Goal: Navigation & Orientation: Find specific page/section

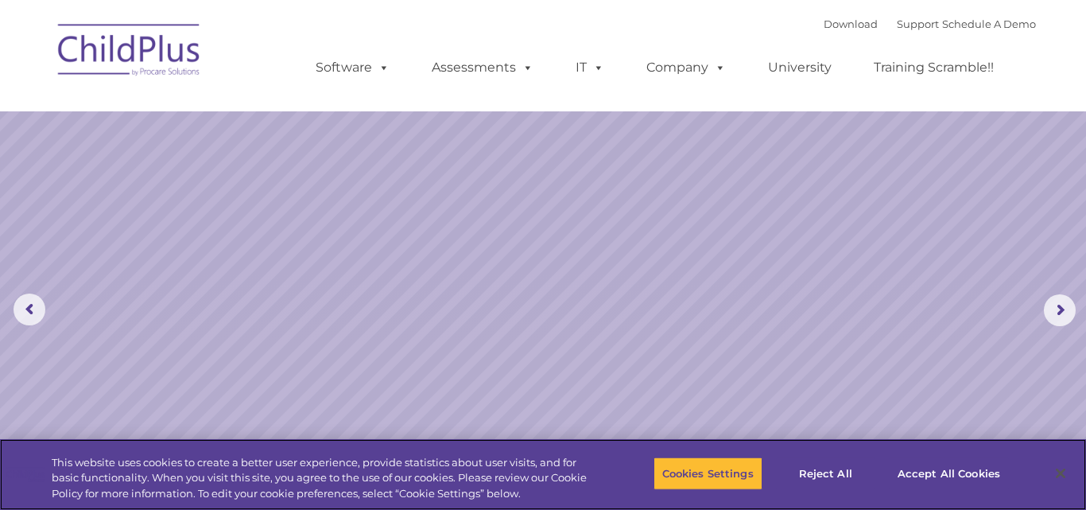
select select "MEDIUM"
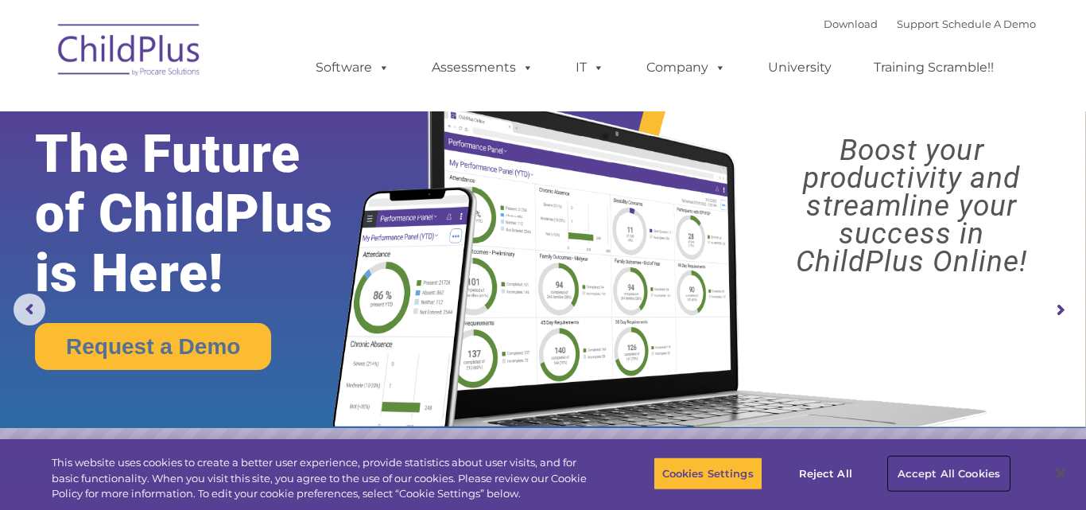
click at [918, 472] on button "Accept All Cookies" at bounding box center [949, 473] width 120 height 33
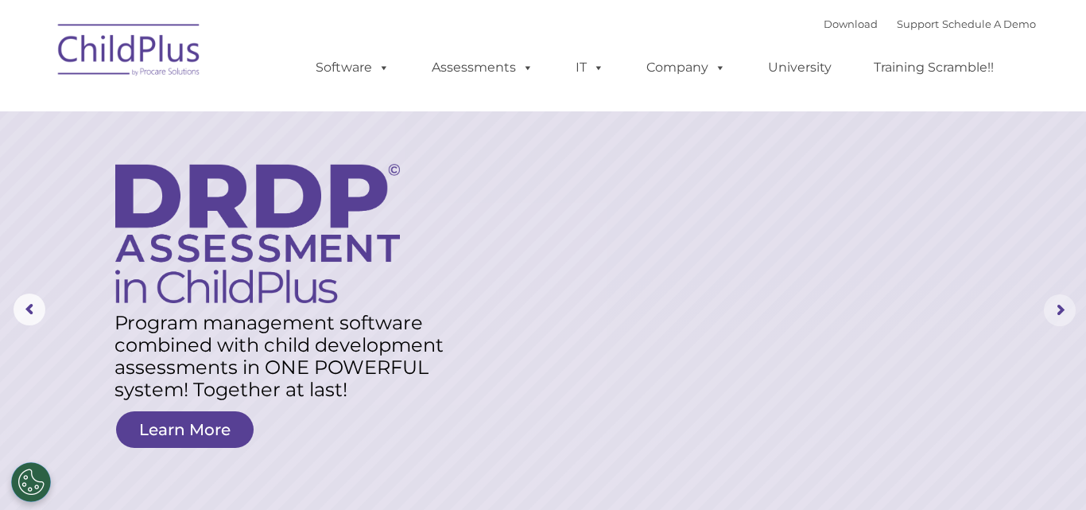
click at [1062, 304] on rs-arrow at bounding box center [1060, 310] width 32 height 32
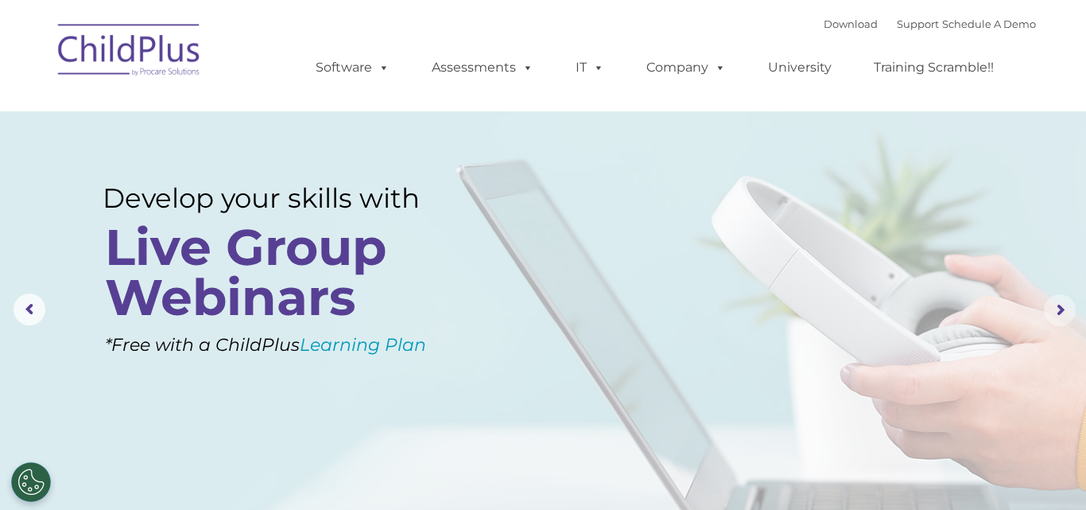
click at [1062, 304] on rs-arrow at bounding box center [1060, 310] width 32 height 32
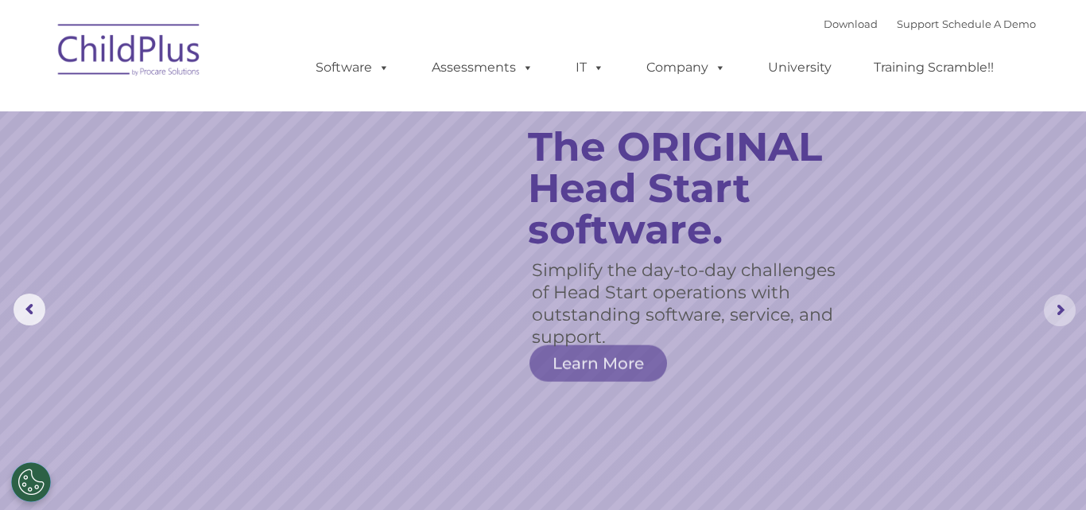
click at [1062, 304] on rs-arrow at bounding box center [1060, 310] width 32 height 32
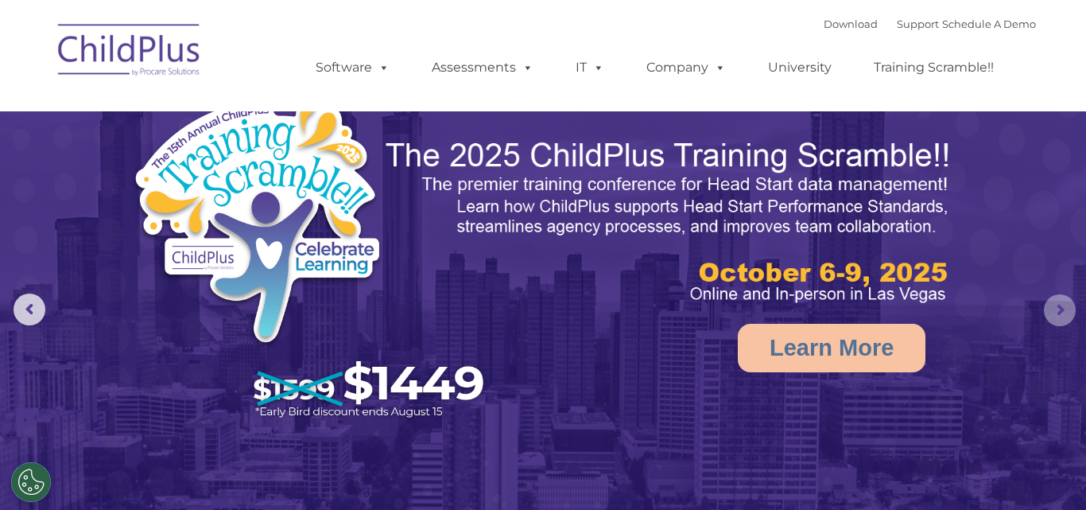
click at [1062, 304] on rs-arrow at bounding box center [1060, 310] width 32 height 32
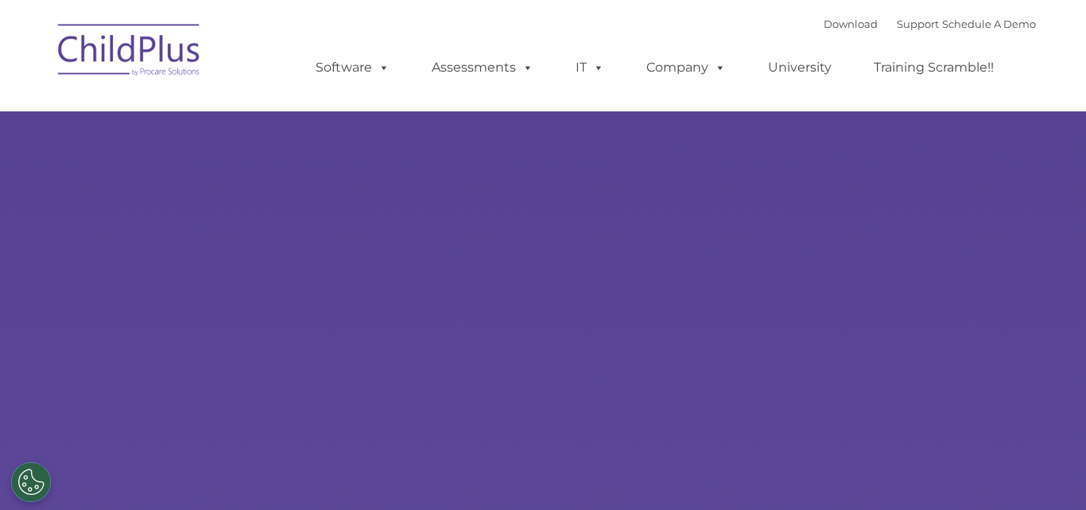
select select "MEDIUM"
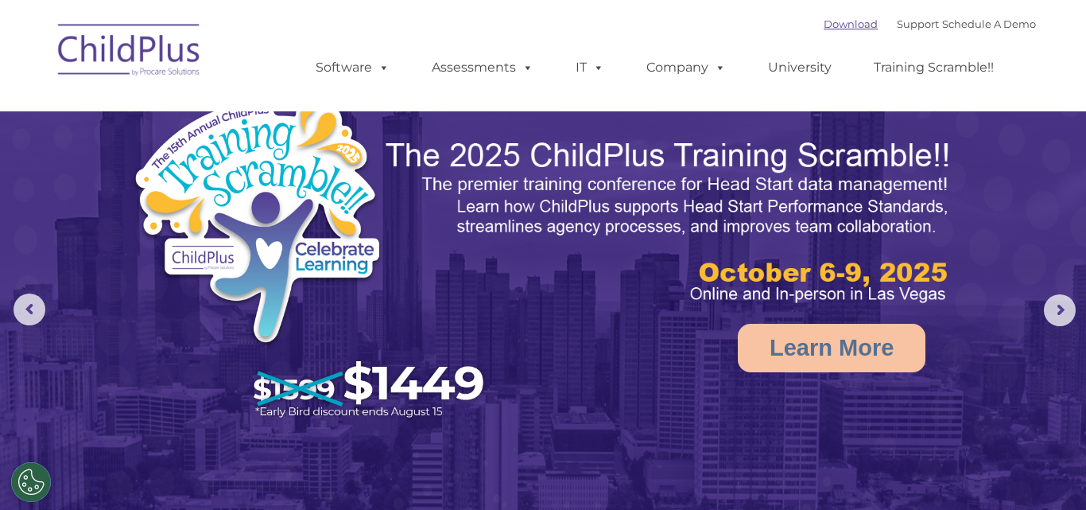
click at [824, 25] on link "Download" at bounding box center [851, 23] width 54 height 13
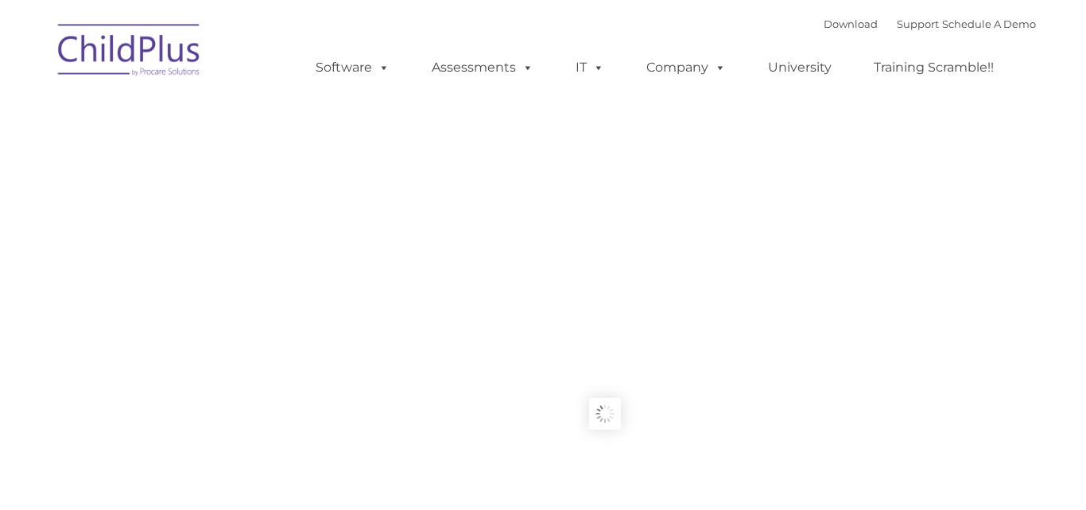
type input ""
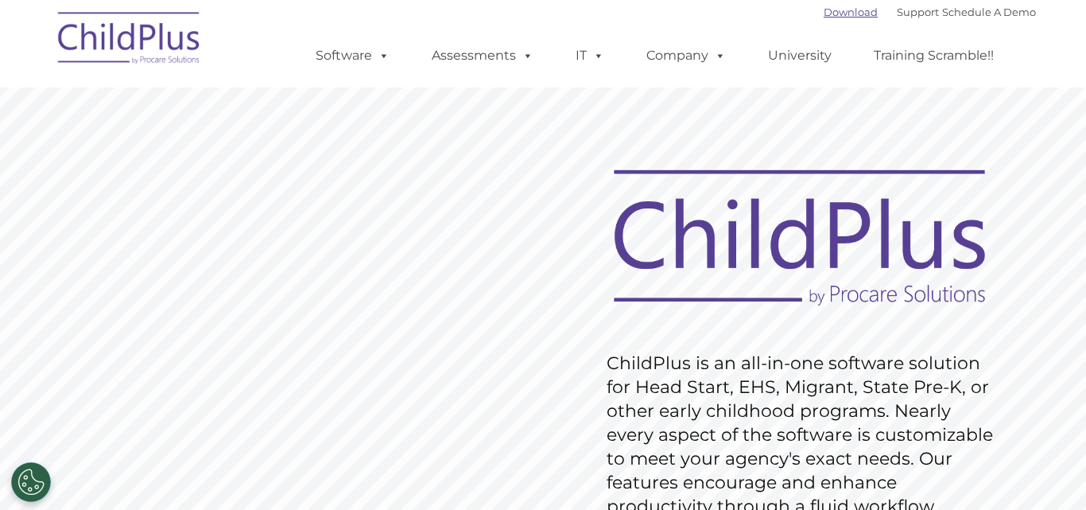
click at [824, 14] on link "Download" at bounding box center [851, 12] width 54 height 13
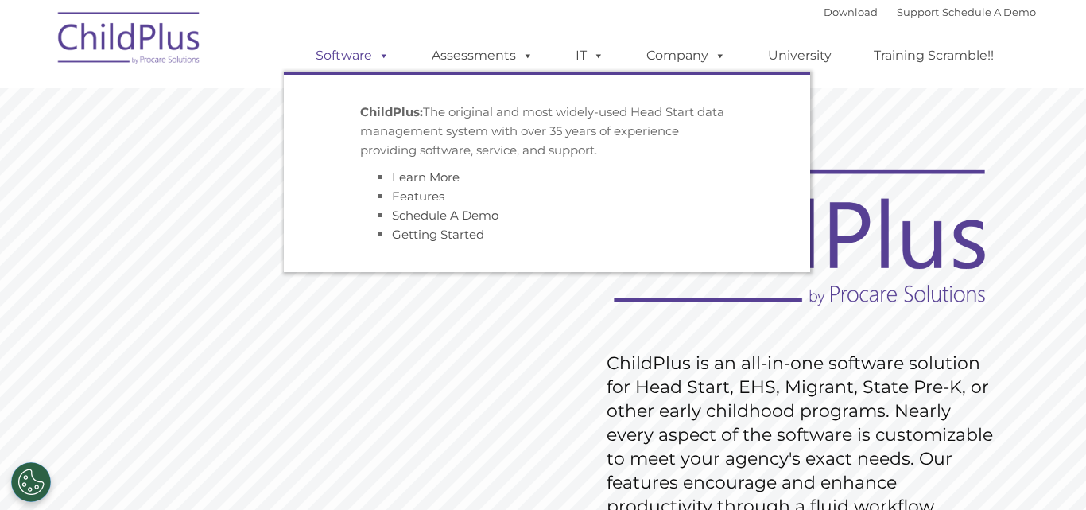
click at [327, 56] on link "Software" at bounding box center [353, 56] width 106 height 32
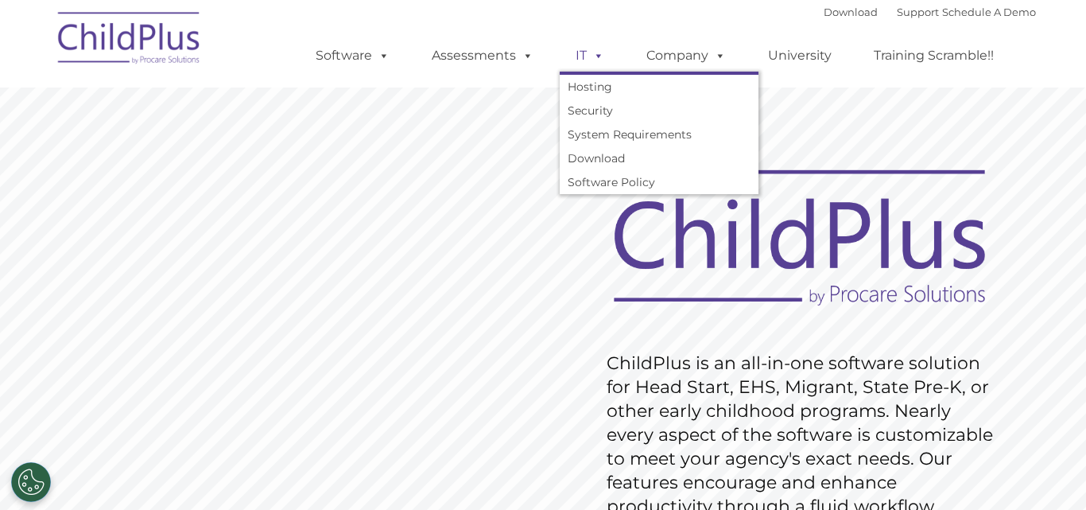
click at [590, 61] on span at bounding box center [595, 55] width 17 height 15
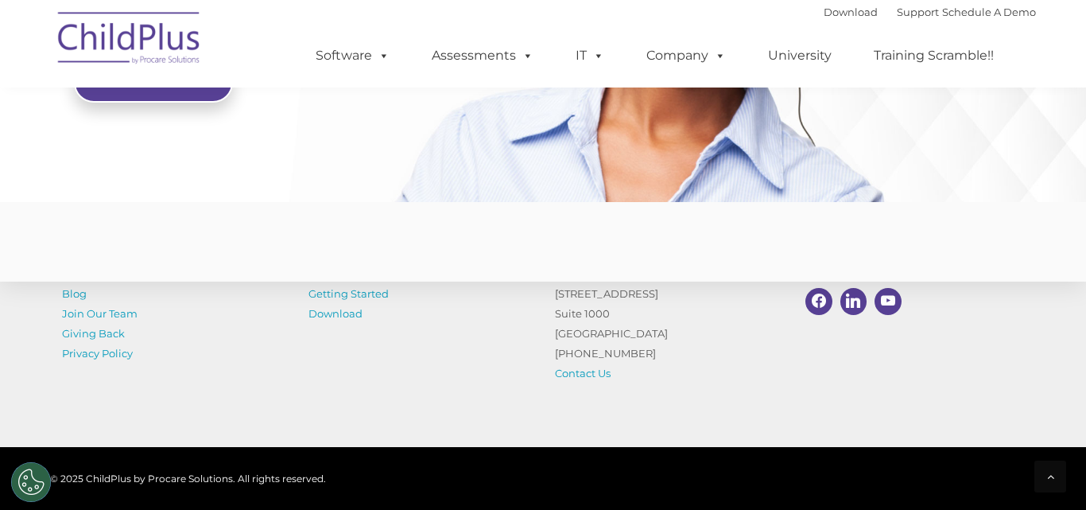
scroll to position [3909, 0]
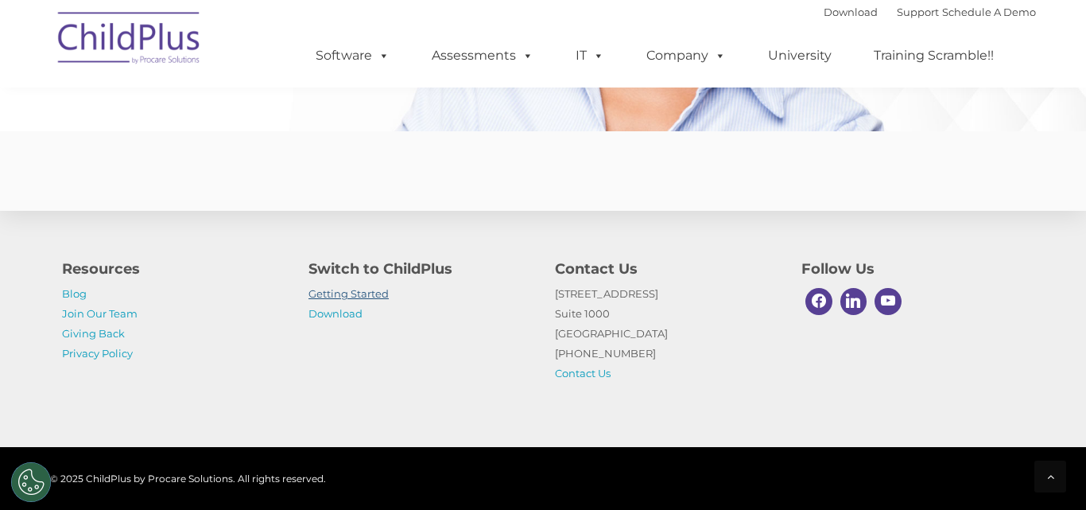
click at [375, 293] on link "Getting Started" at bounding box center [349, 293] width 80 height 13
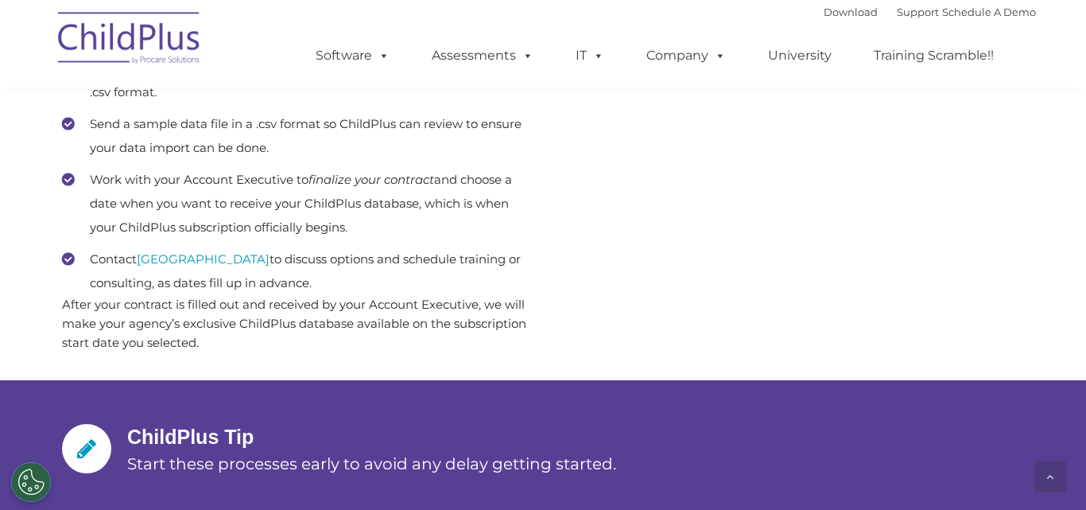
scroll to position [2582, 0]
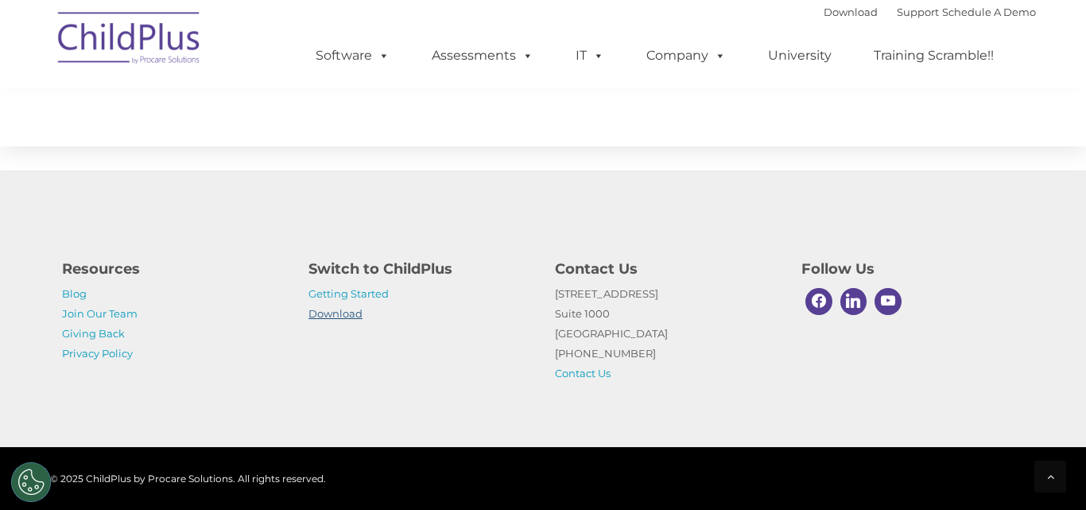
click at [353, 312] on link "Download" at bounding box center [336, 313] width 54 height 13
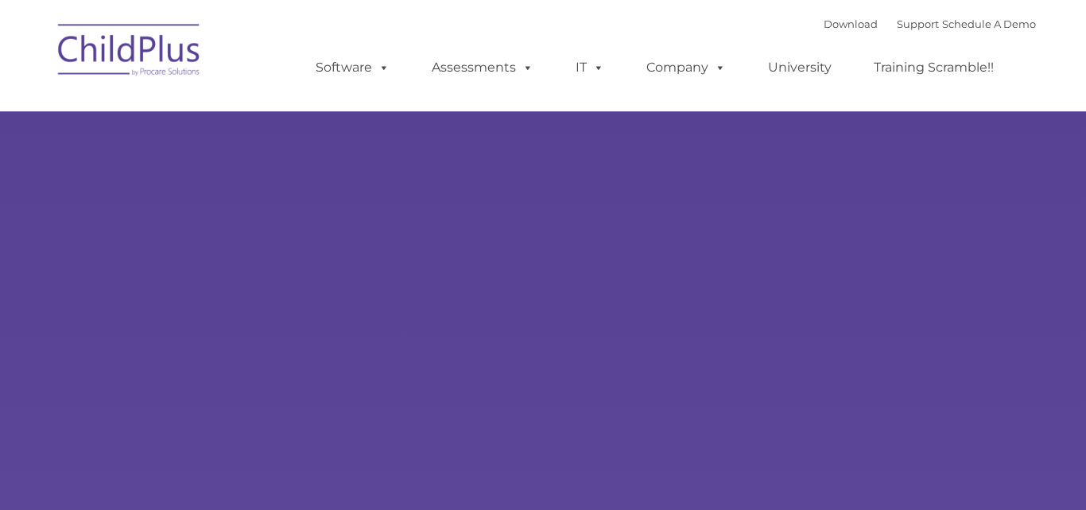
type input ""
select select "MEDIUM"
type input ""
select select "MEDIUM"
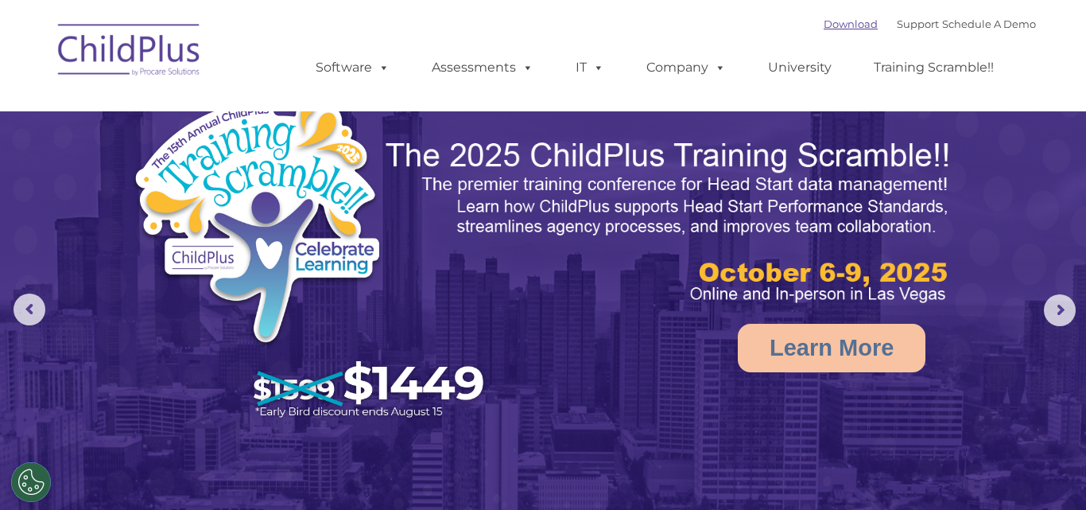
click at [830, 25] on link "Download" at bounding box center [851, 23] width 54 height 13
click at [833, 17] on link "Download" at bounding box center [851, 23] width 54 height 13
click at [840, 18] on link "Download" at bounding box center [851, 23] width 54 height 13
